Goal: Find specific page/section: Find specific page/section

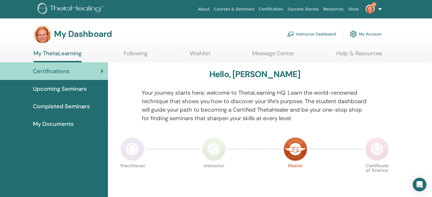
click at [53, 90] on span "Upcoming Seminars" at bounding box center [60, 89] width 54 height 9
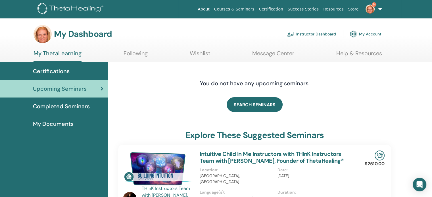
click at [306, 34] on link "Instructor Dashboard" at bounding box center [311, 34] width 49 height 12
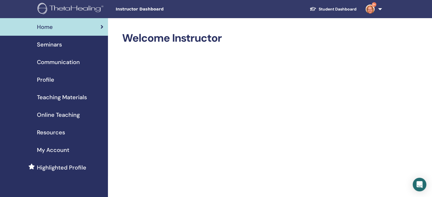
click at [47, 44] on span "Seminars" at bounding box center [49, 44] width 25 height 9
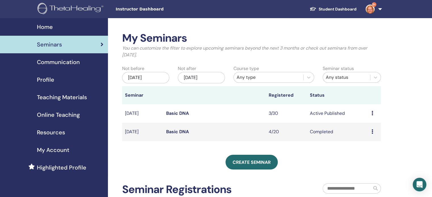
click at [176, 114] on link "Basic DNA" at bounding box center [177, 113] width 23 height 6
